Goal: Task Accomplishment & Management: Use online tool/utility

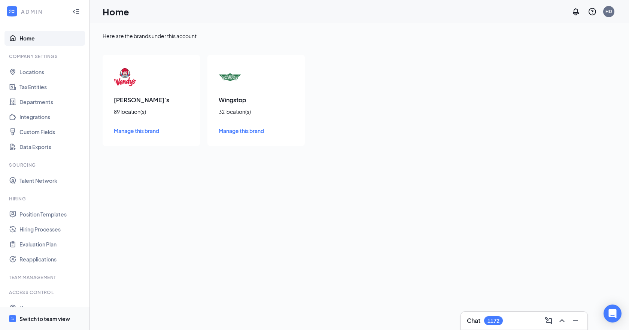
click at [41, 318] on div "Switch to team view" at bounding box center [44, 318] width 51 height 7
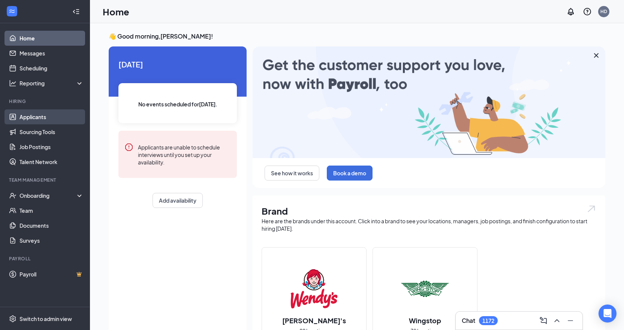
click at [35, 118] on link "Applicants" at bounding box center [51, 116] width 64 height 15
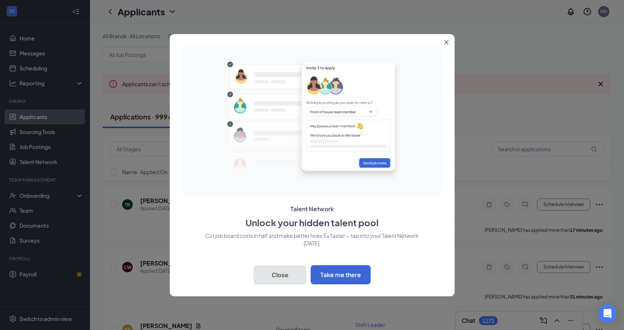
click at [284, 274] on button "Close" at bounding box center [280, 275] width 52 height 19
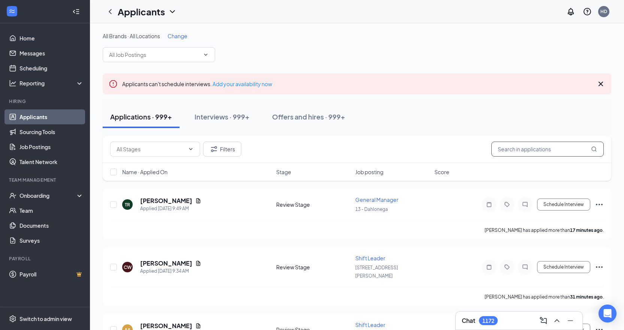
click at [506, 151] on input "text" at bounding box center [547, 149] width 112 height 15
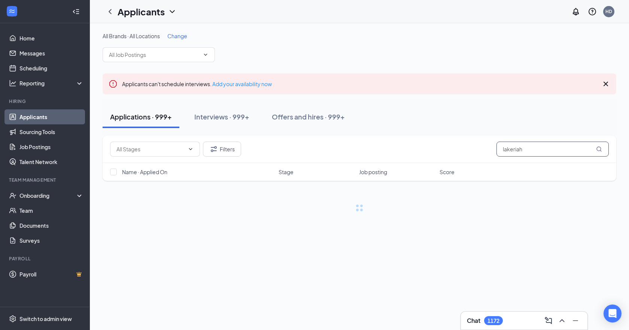
type input "lakeriah"
click at [139, 151] on input "text" at bounding box center [150, 149] width 68 height 8
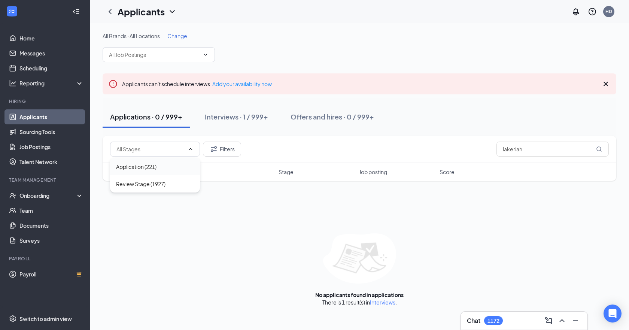
click at [137, 169] on div "Application (221)" at bounding box center [136, 167] width 40 height 8
type input "Application (221)"
drag, startPoint x: 485, startPoint y: 155, endPoint x: 373, endPoint y: 152, distance: 112.0
click at [370, 153] on div "Application (221) Filters lakeriah" at bounding box center [359, 149] width 499 height 15
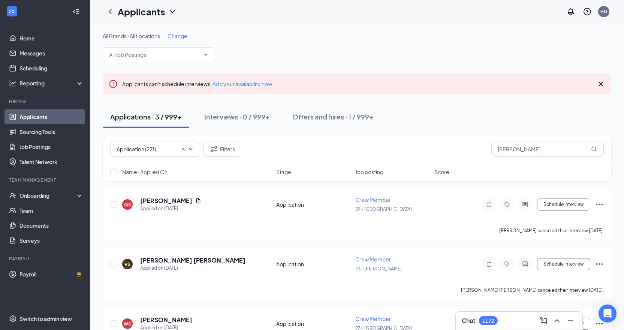
click at [166, 175] on span "Name · Applied On" at bounding box center [144, 171] width 45 height 7
click at [363, 172] on span "Job posting" at bounding box center [369, 171] width 28 height 7
click at [515, 146] on input "smith" at bounding box center [547, 149] width 112 height 15
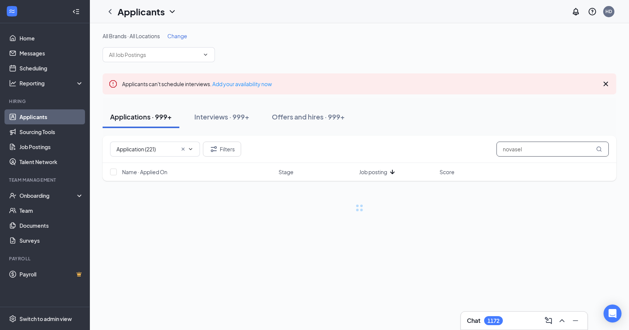
type input "novasel"
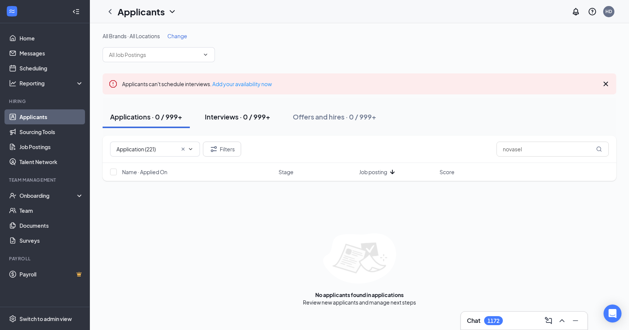
click at [223, 122] on button "Interviews · 0 / 999+" at bounding box center [237, 117] width 81 height 22
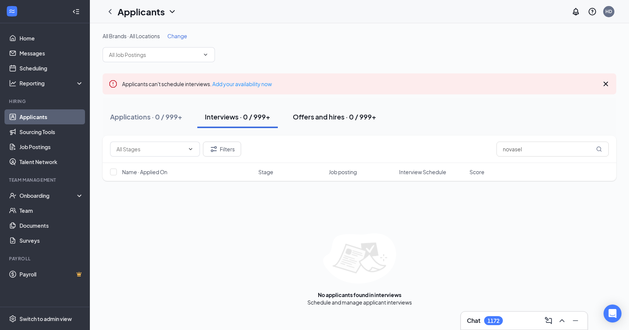
click at [319, 120] on div "Offers and hires · 0 / 999+" at bounding box center [335, 116] width 84 height 9
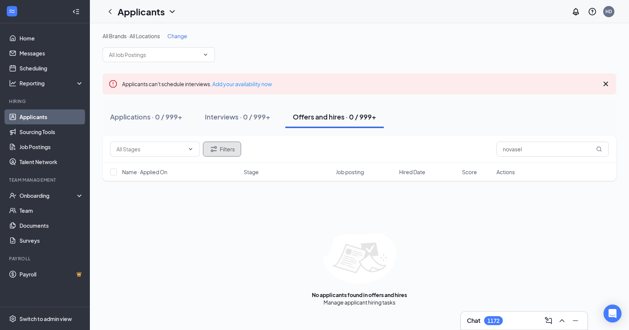
click at [205, 148] on button "Filters" at bounding box center [222, 149] width 38 height 15
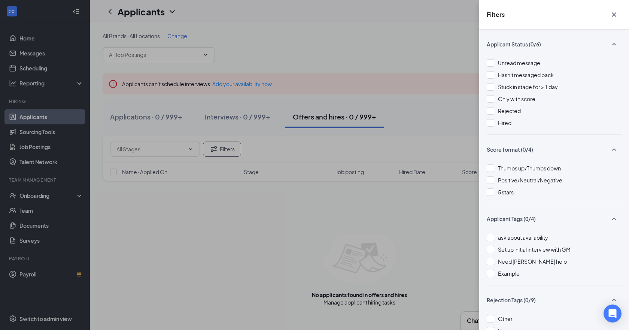
click at [151, 249] on div "Filters Applicant Status (0/6) Unread message Hasn't messaged back Stuck in sta…" at bounding box center [314, 165] width 629 height 330
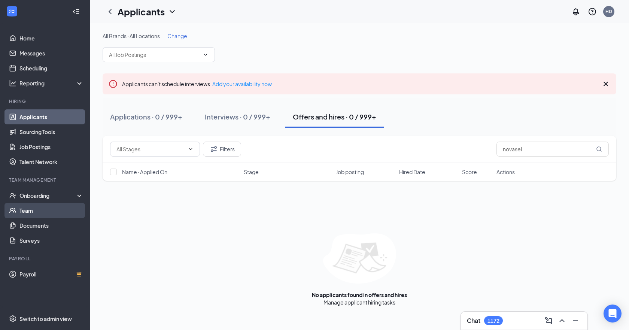
click at [31, 211] on link "Team" at bounding box center [51, 210] width 64 height 15
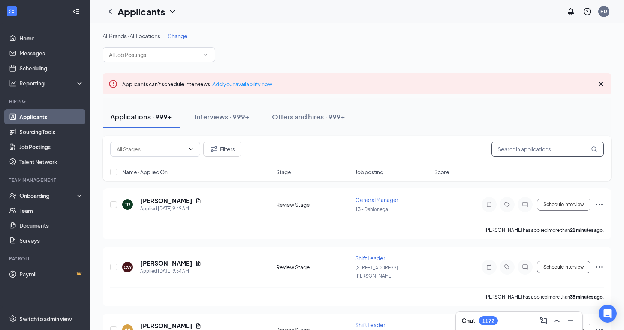
click at [524, 145] on input "text" at bounding box center [547, 149] width 112 height 15
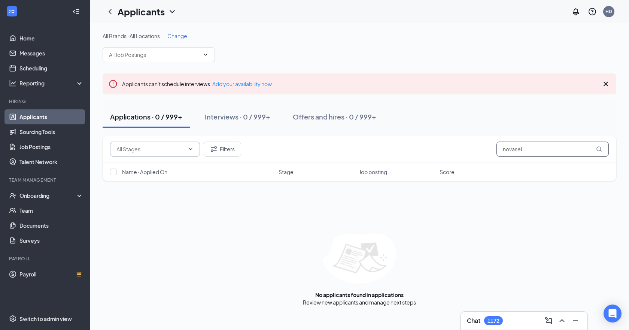
type input "novasel"
click at [162, 152] on input "text" at bounding box center [150, 149] width 68 height 8
click at [157, 183] on div "Review Stage (1927)" at bounding box center [140, 184] width 49 height 8
type input "Review Stage (1927)"
click at [185, 150] on icon "Cross" at bounding box center [183, 149] width 6 height 6
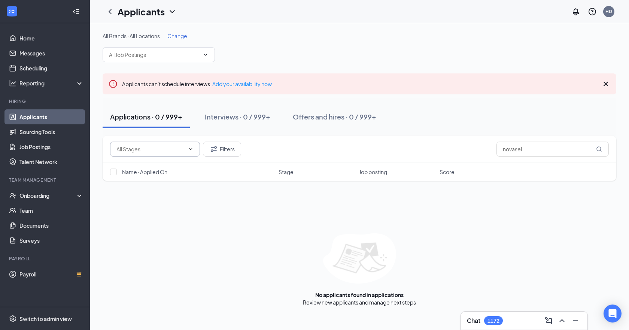
click at [185, 149] on span at bounding box center [155, 149] width 90 height 15
click at [153, 168] on div "Application (221)" at bounding box center [136, 167] width 40 height 8
type input "Application (221)"
click at [234, 122] on button "Interviews · 0 / 999+" at bounding box center [237, 117] width 81 height 22
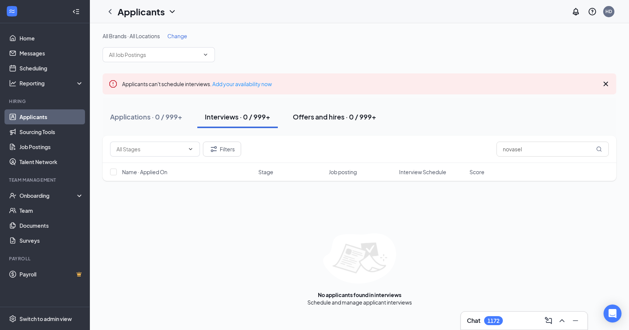
click at [327, 117] on div "Offers and hires · 0 / 999+" at bounding box center [335, 116] width 84 height 9
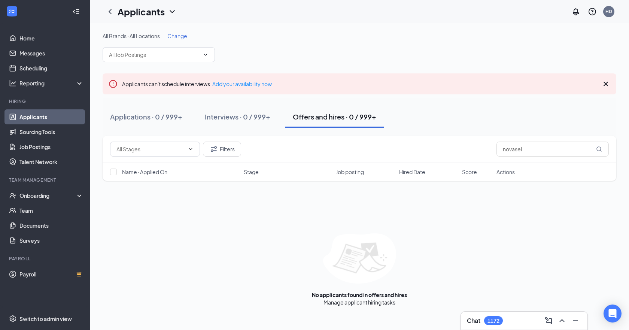
click at [327, 117] on div "Offers and hires · 0 / 999+" at bounding box center [335, 116] width 84 height 9
click at [344, 170] on span "Job posting" at bounding box center [350, 171] width 28 height 7
click at [24, 37] on link "Home" at bounding box center [51, 38] width 64 height 15
